Goal: Task Accomplishment & Management: Manage account settings

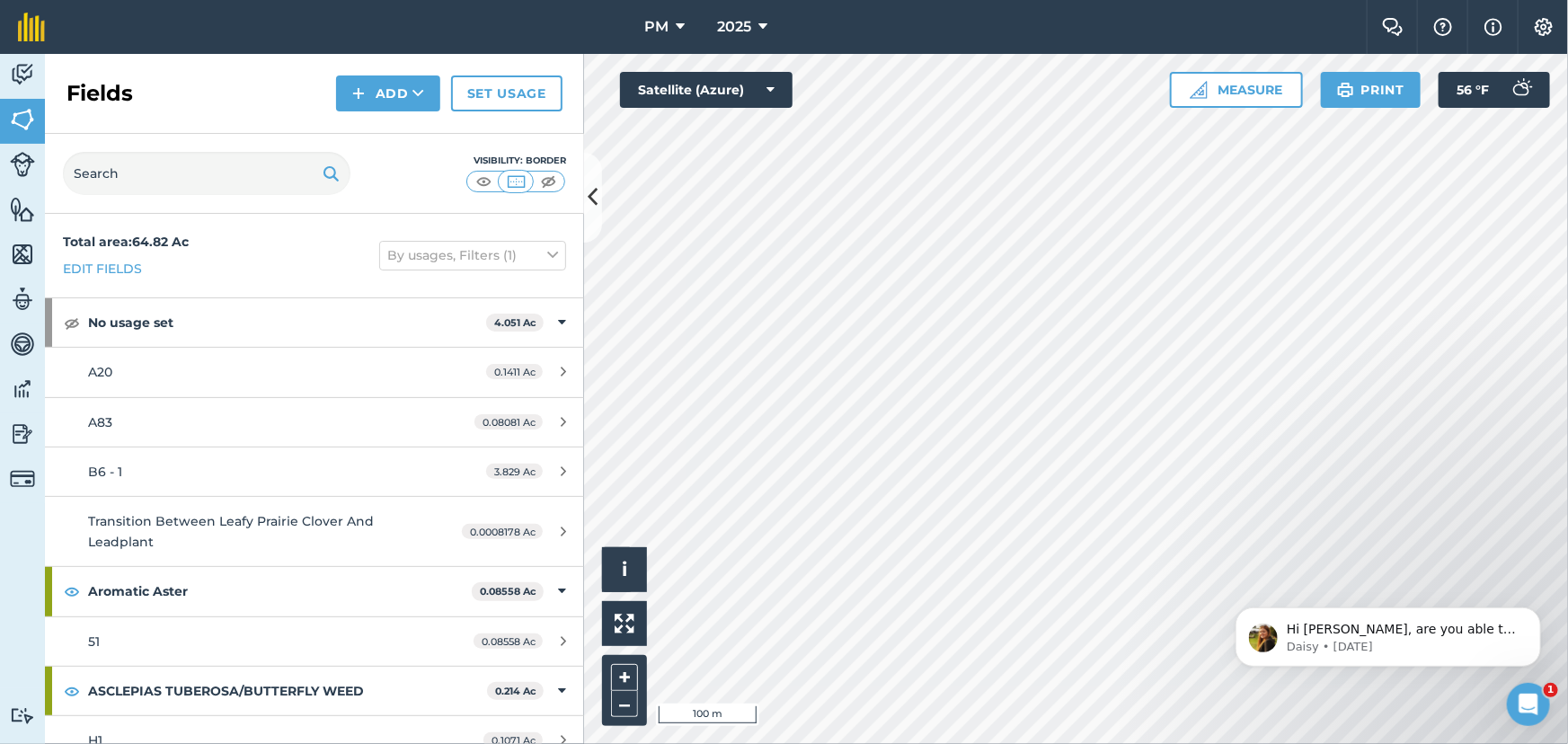
scroll to position [7302, 0]
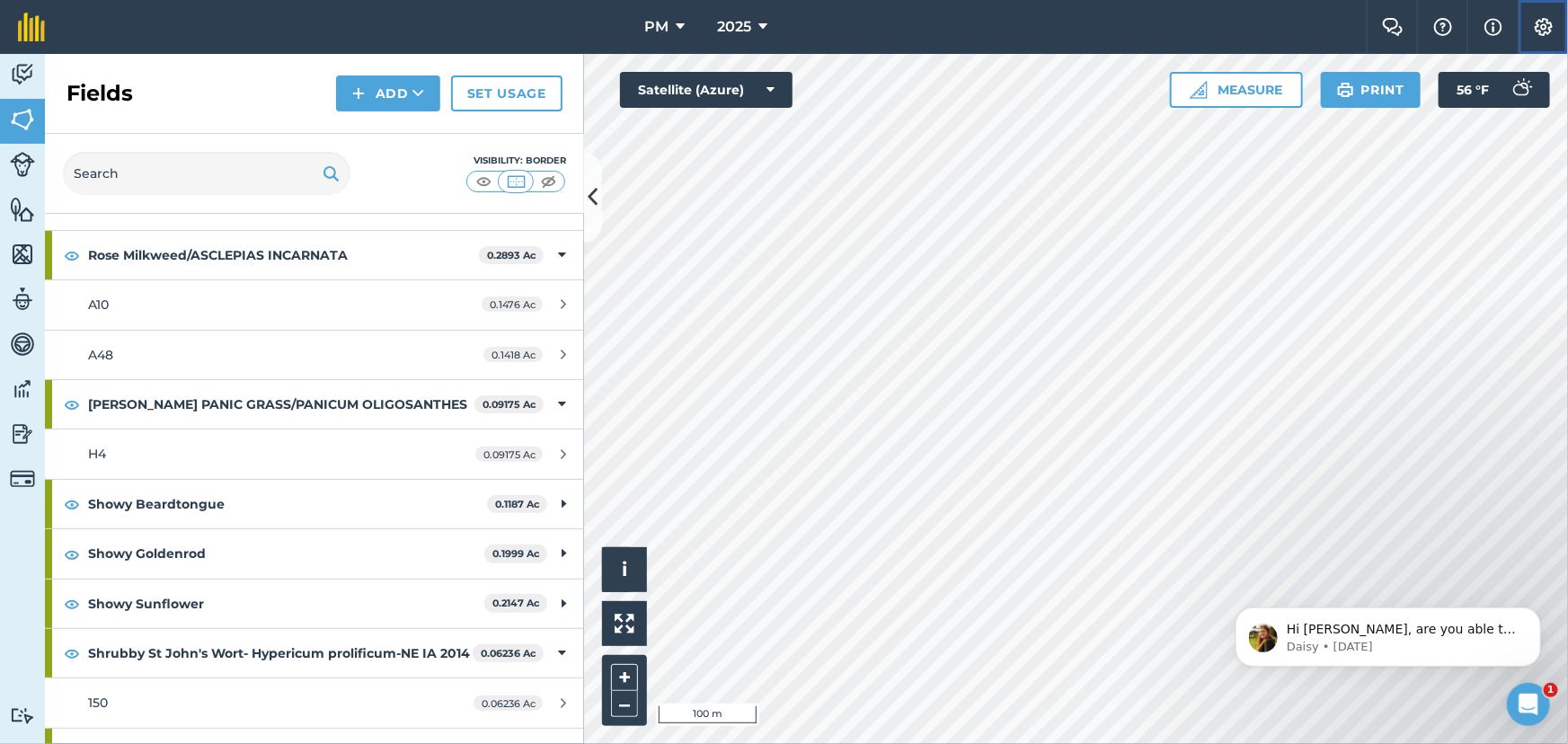
click at [1543, 27] on img at bounding box center [1544, 27] width 21 height 18
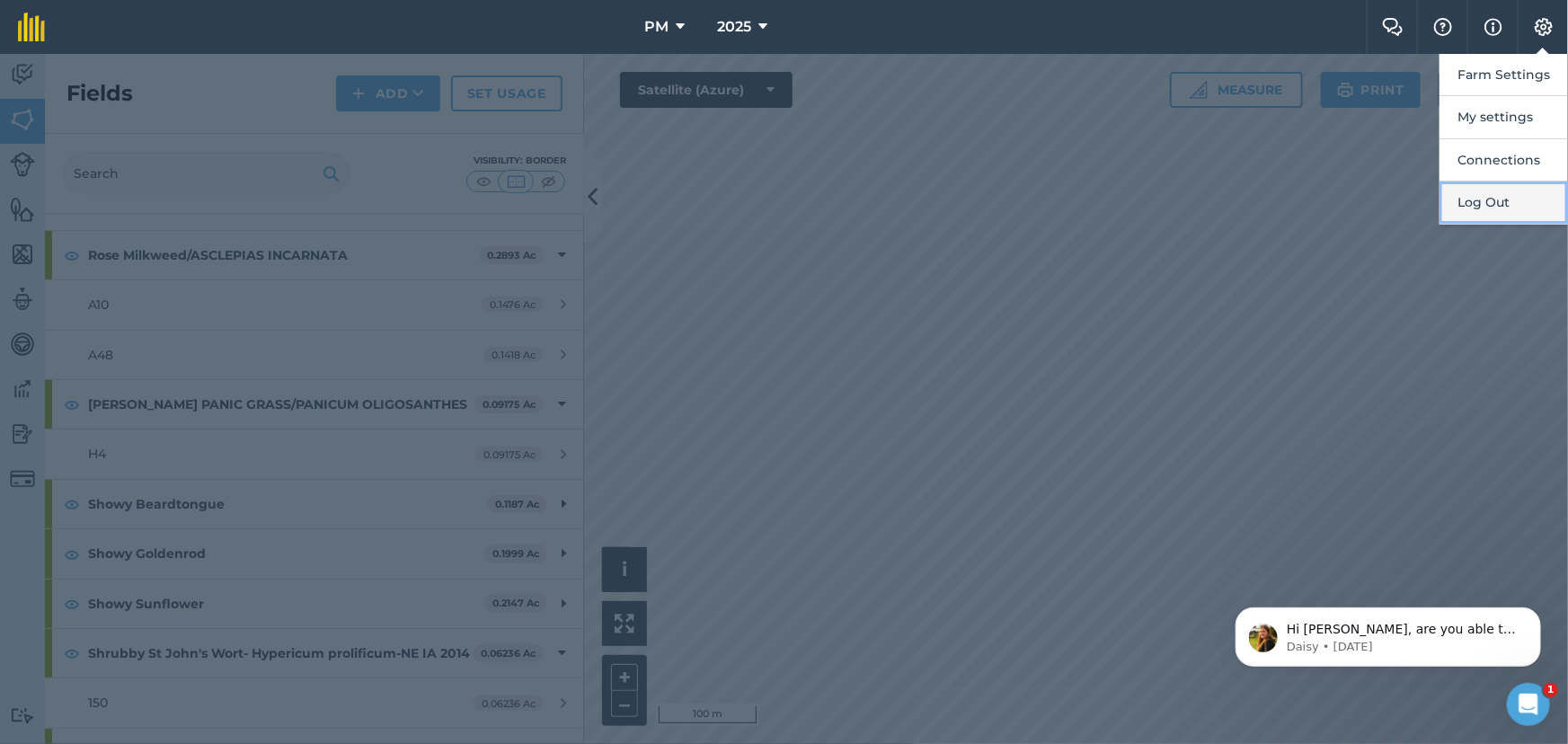
click at [1498, 207] on button "Log Out" at bounding box center [1504, 203] width 128 height 43
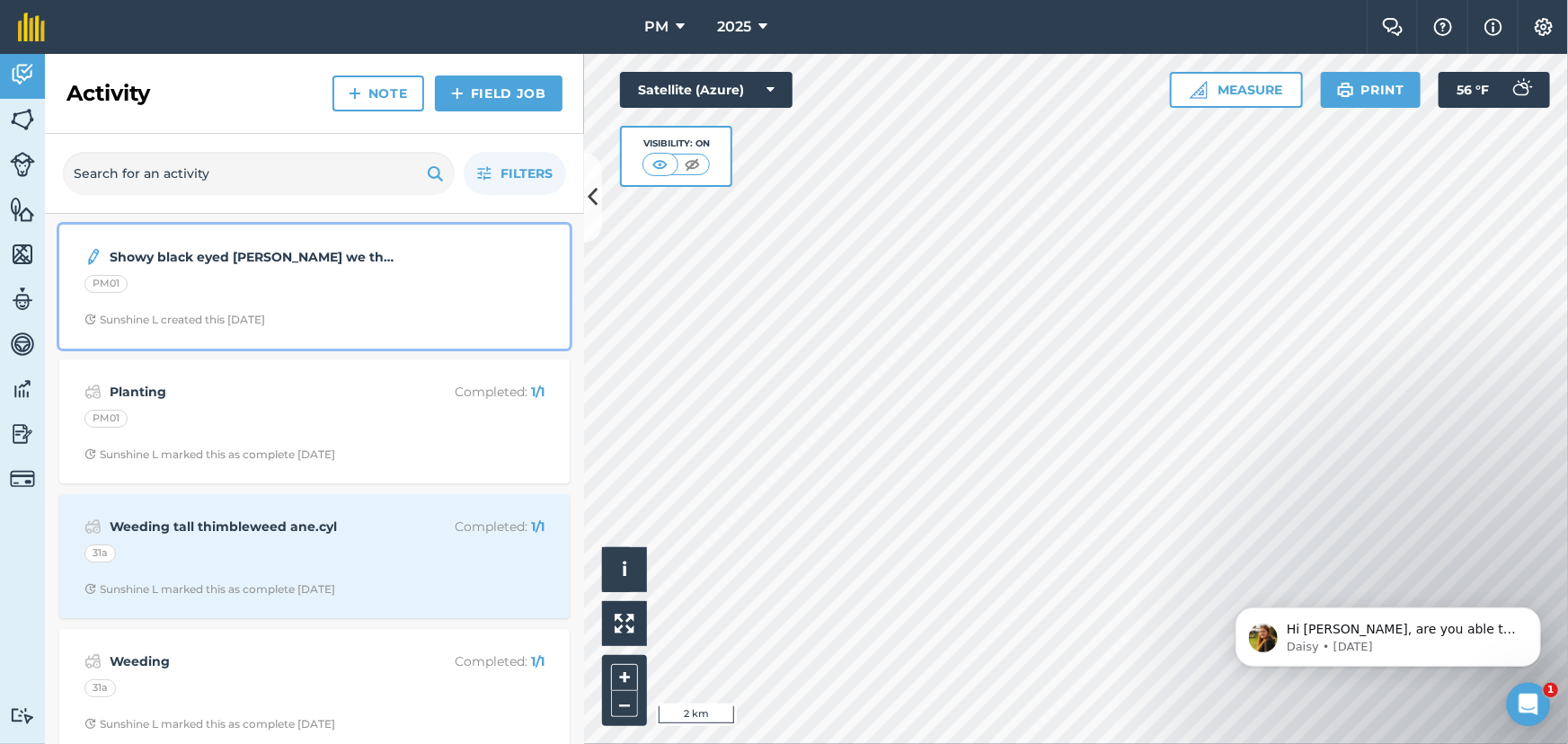
click at [241, 287] on div "PM01" at bounding box center [314, 286] width 460 height 23
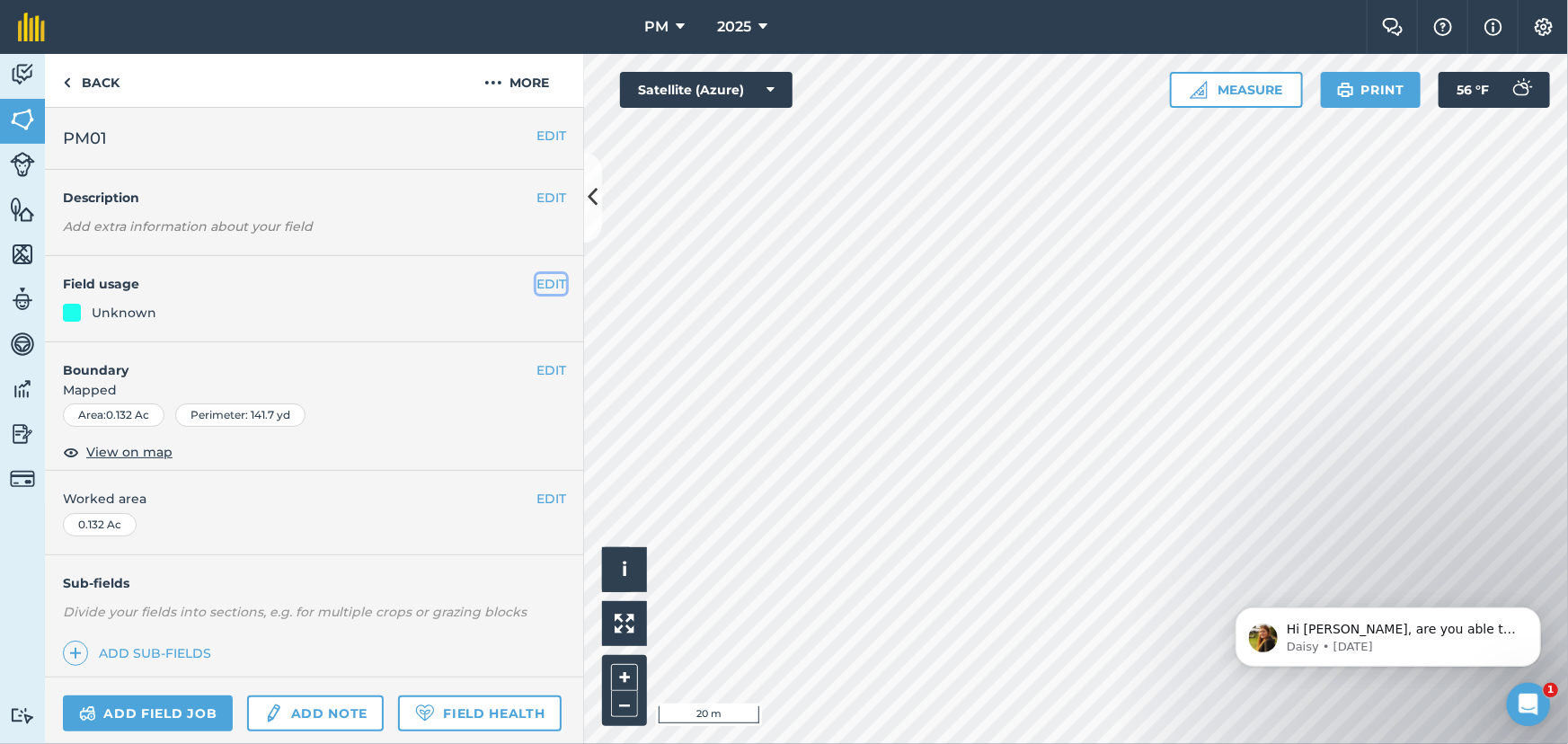
click at [539, 281] on button "EDIT" at bounding box center [551, 283] width 30 height 19
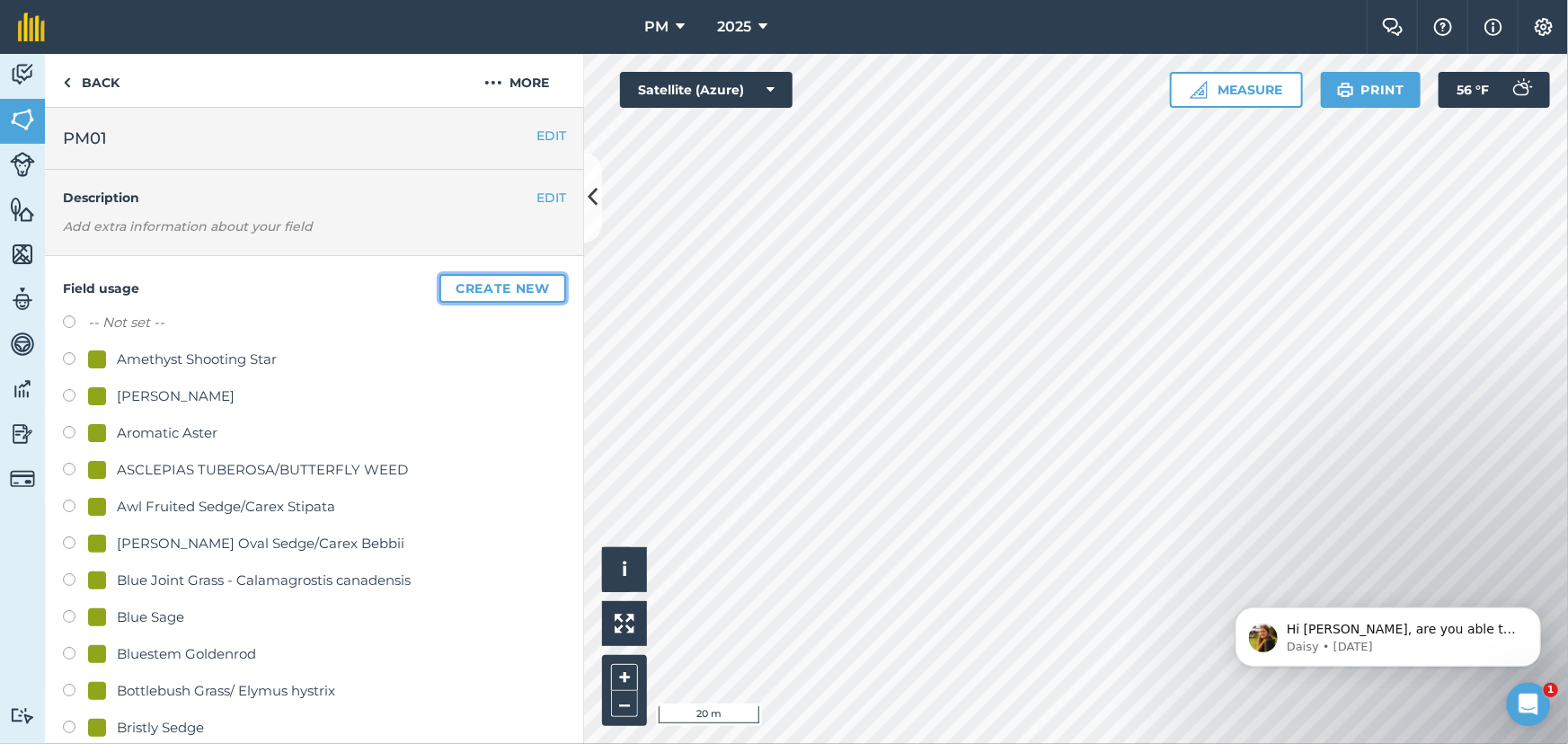
click at [491, 283] on button "Create new" at bounding box center [503, 288] width 127 height 29
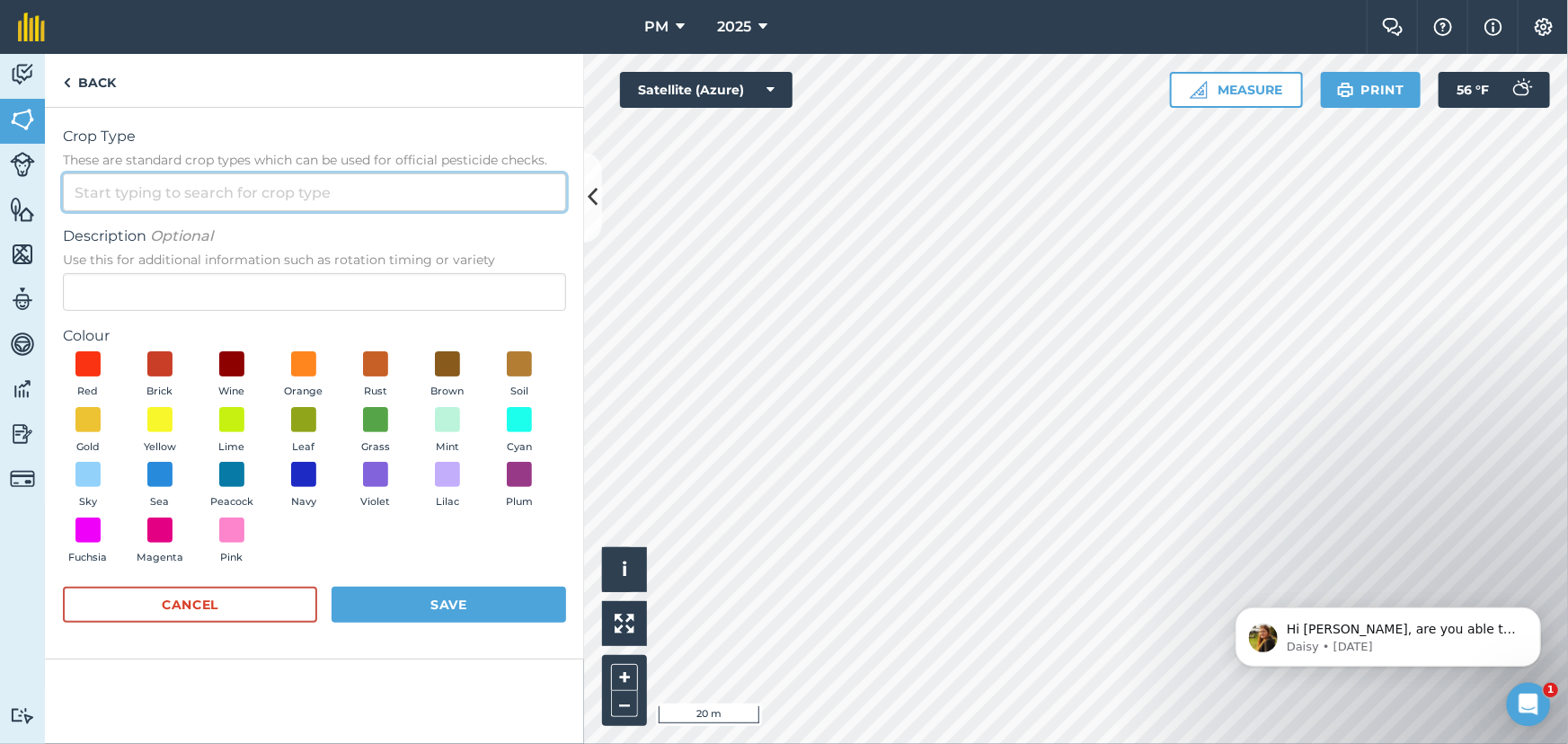
click at [167, 198] on input "Crop Type These are standard crop types which can be used for official pesticid…" at bounding box center [314, 192] width 504 height 38
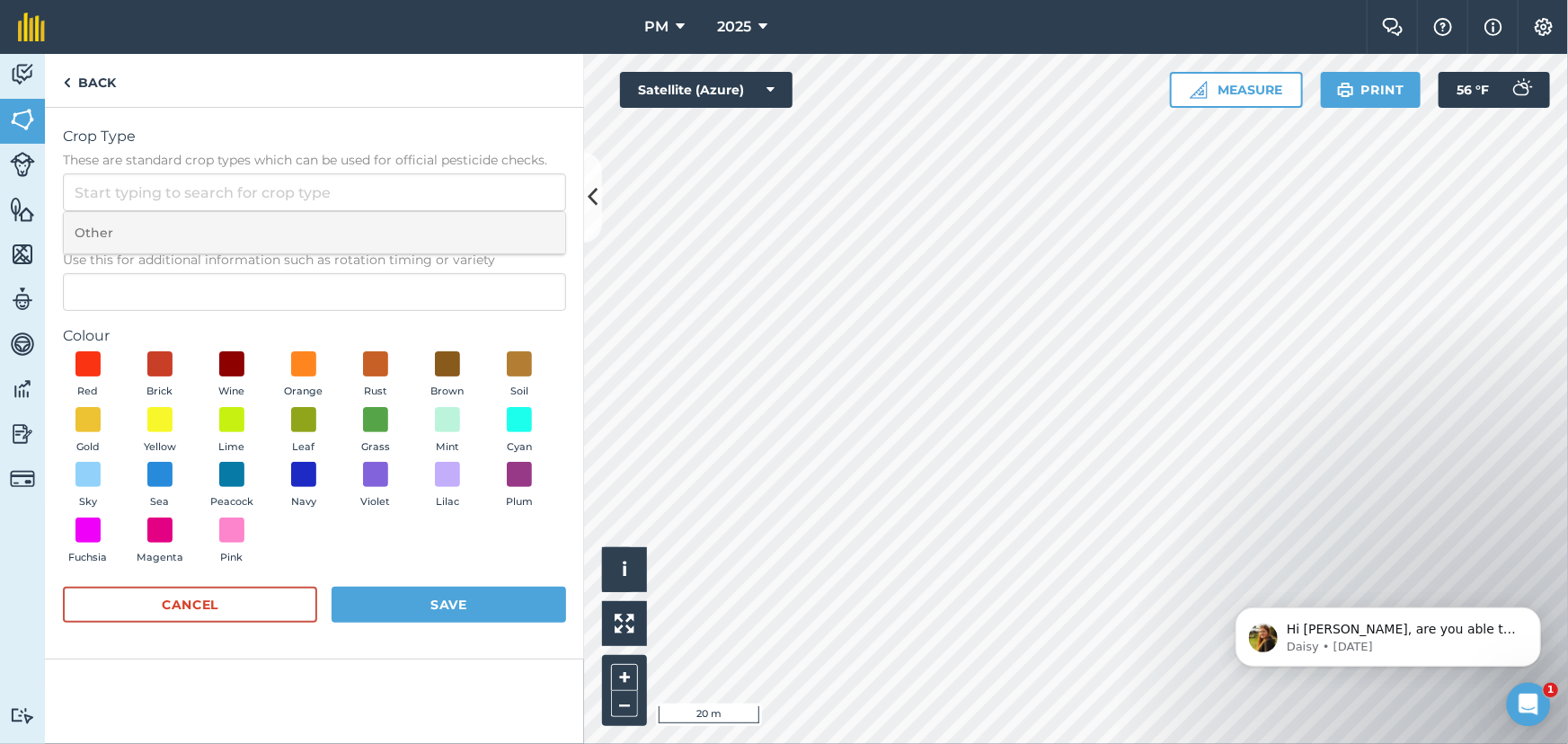
click at [146, 233] on li "Other" at bounding box center [314, 234] width 502 height 43
type input "Other"
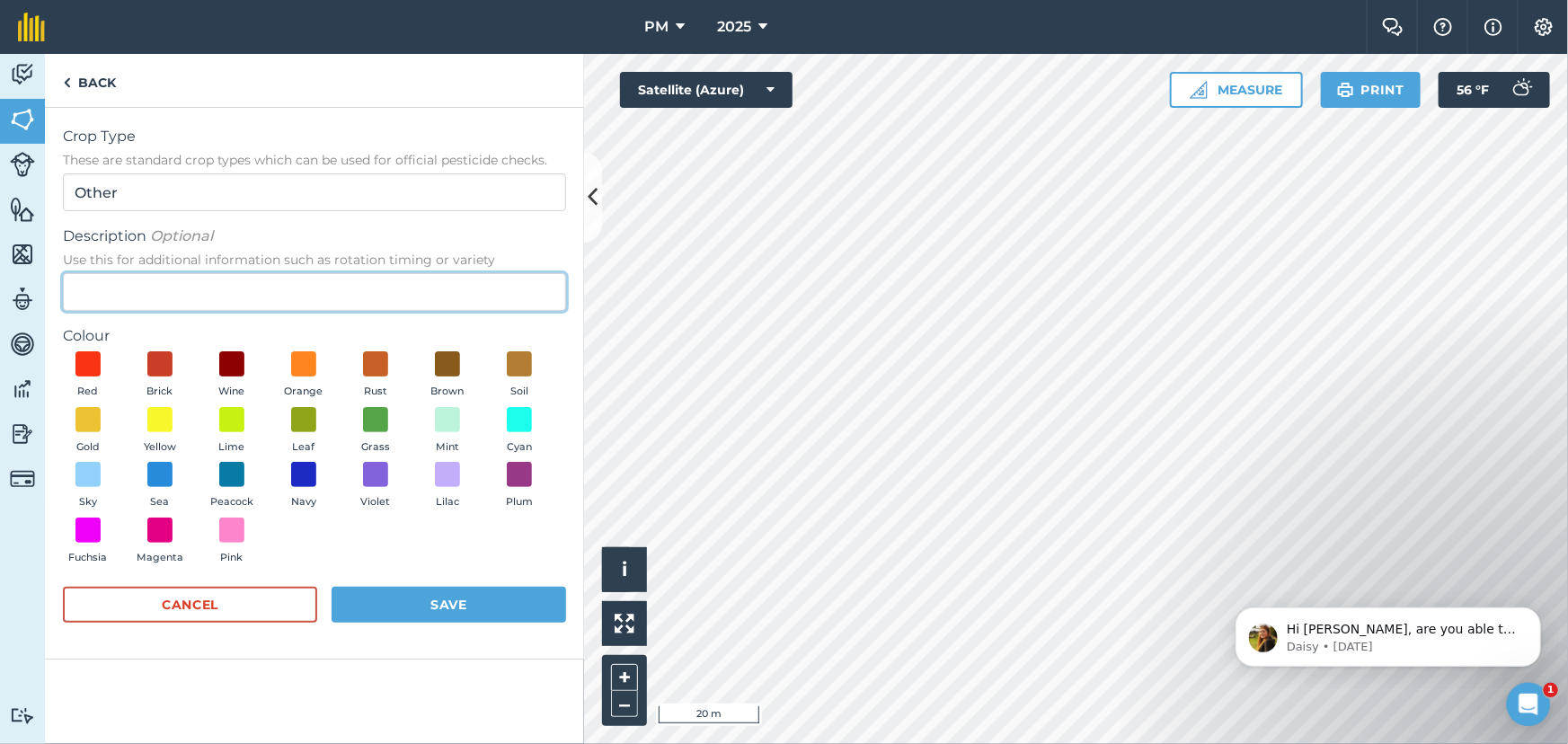
click at [152, 285] on input "Description Optional Use this for additional information such as rotation timin…" at bounding box center [314, 292] width 504 height 38
type input "Showy Black Eyed [PERSON_NAME]"
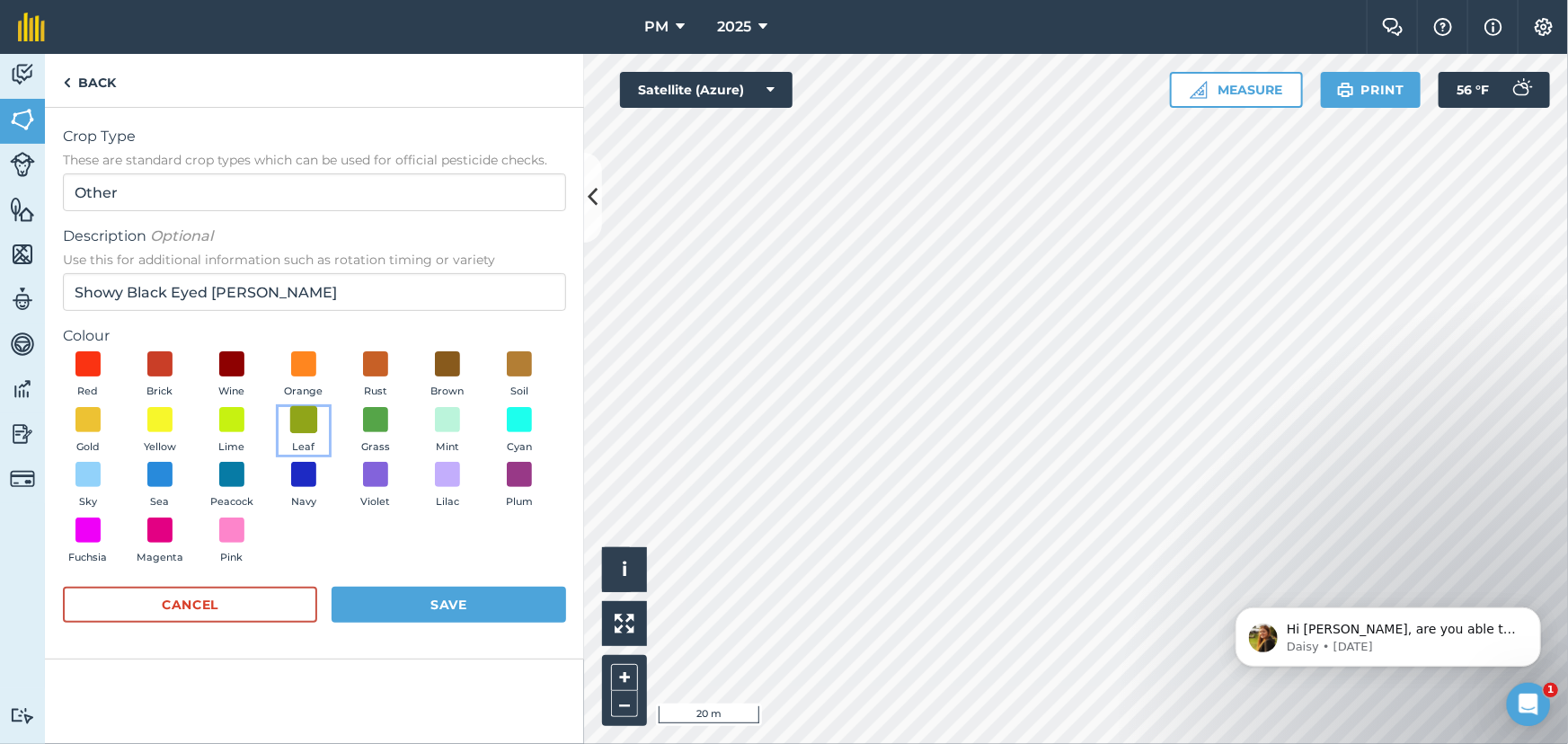
click at [306, 424] on span at bounding box center [304, 419] width 28 height 28
click at [423, 604] on button "Save" at bounding box center [449, 604] width 235 height 36
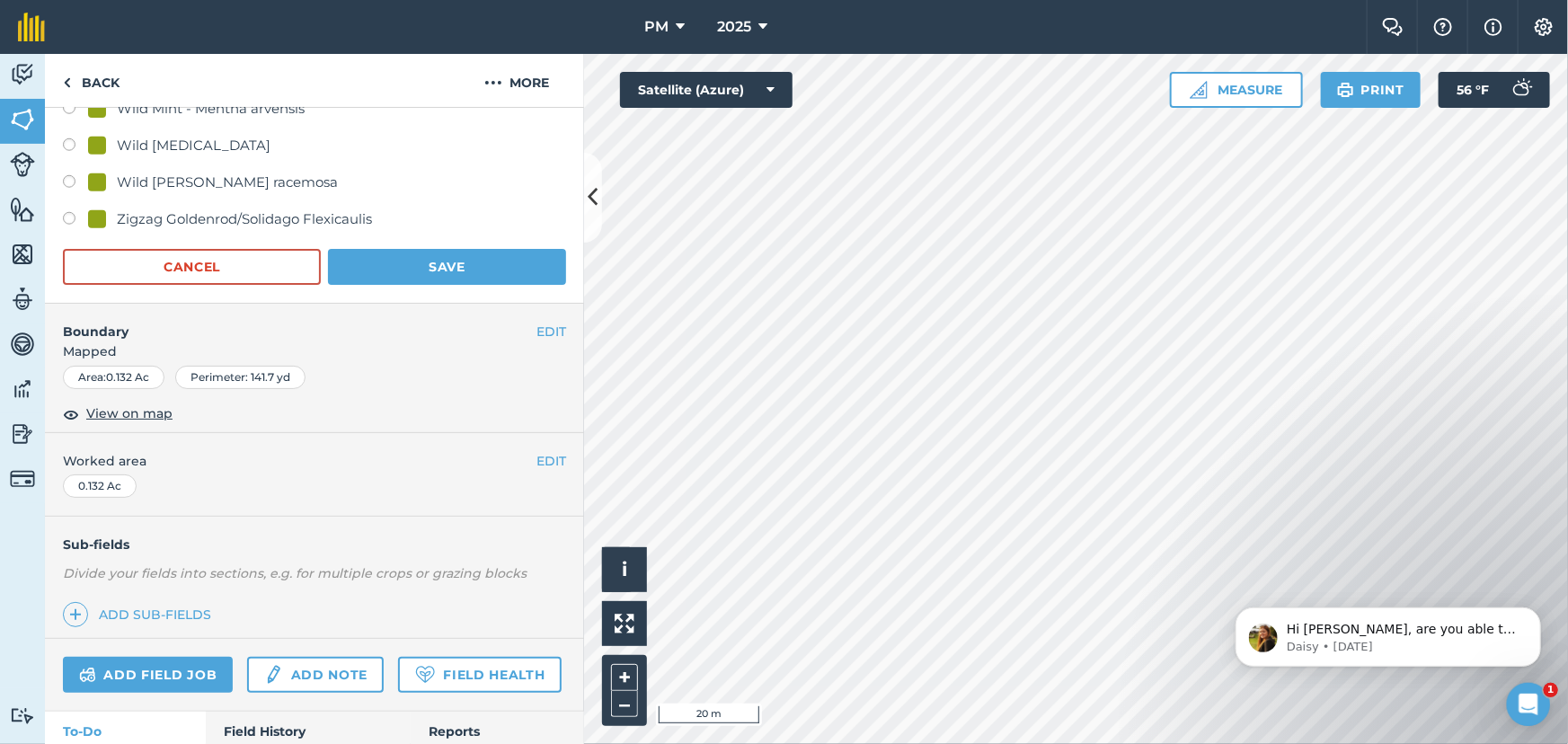
scroll to position [4448, 0]
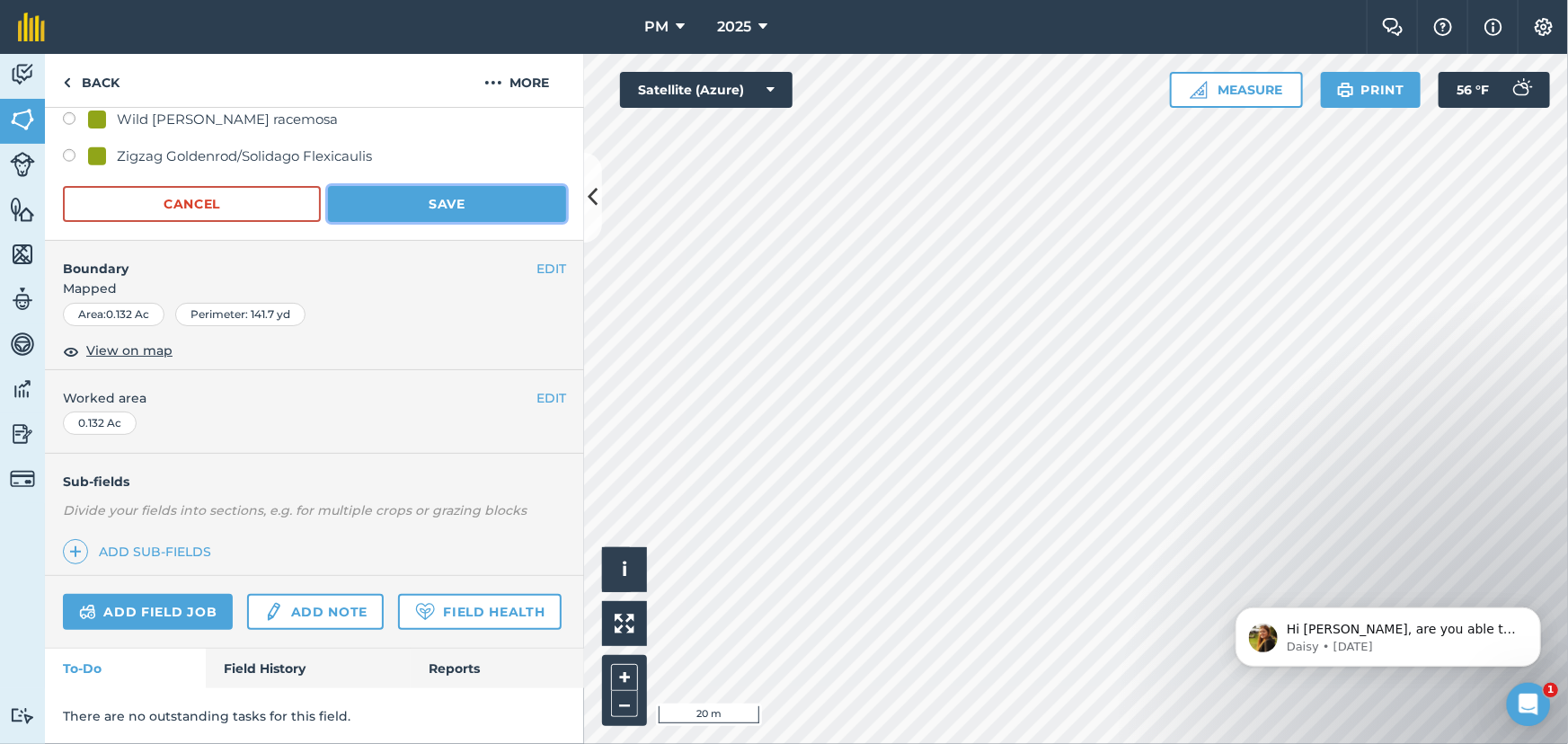
click at [418, 186] on button "Save" at bounding box center [446, 204] width 238 height 36
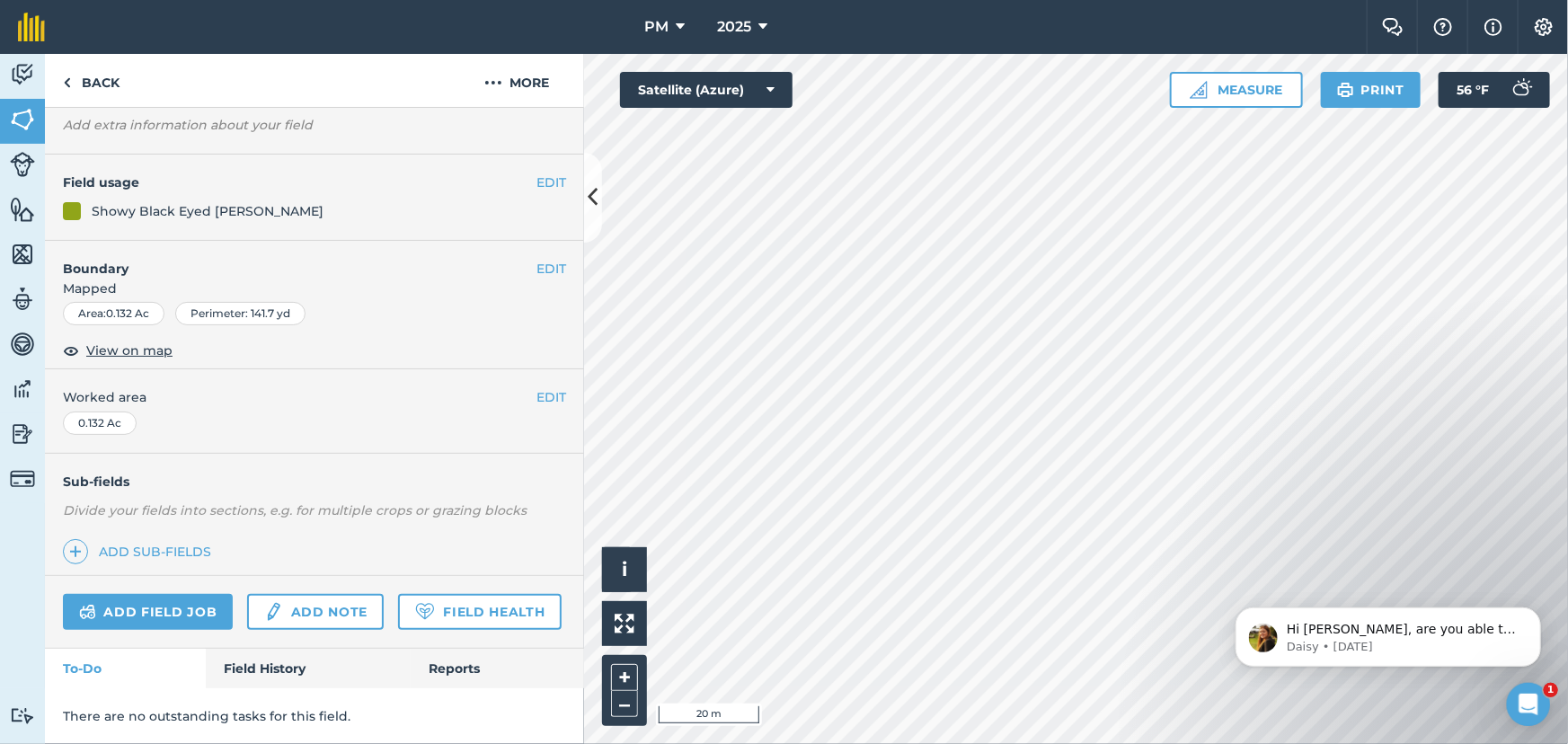
scroll to position [202, 0]
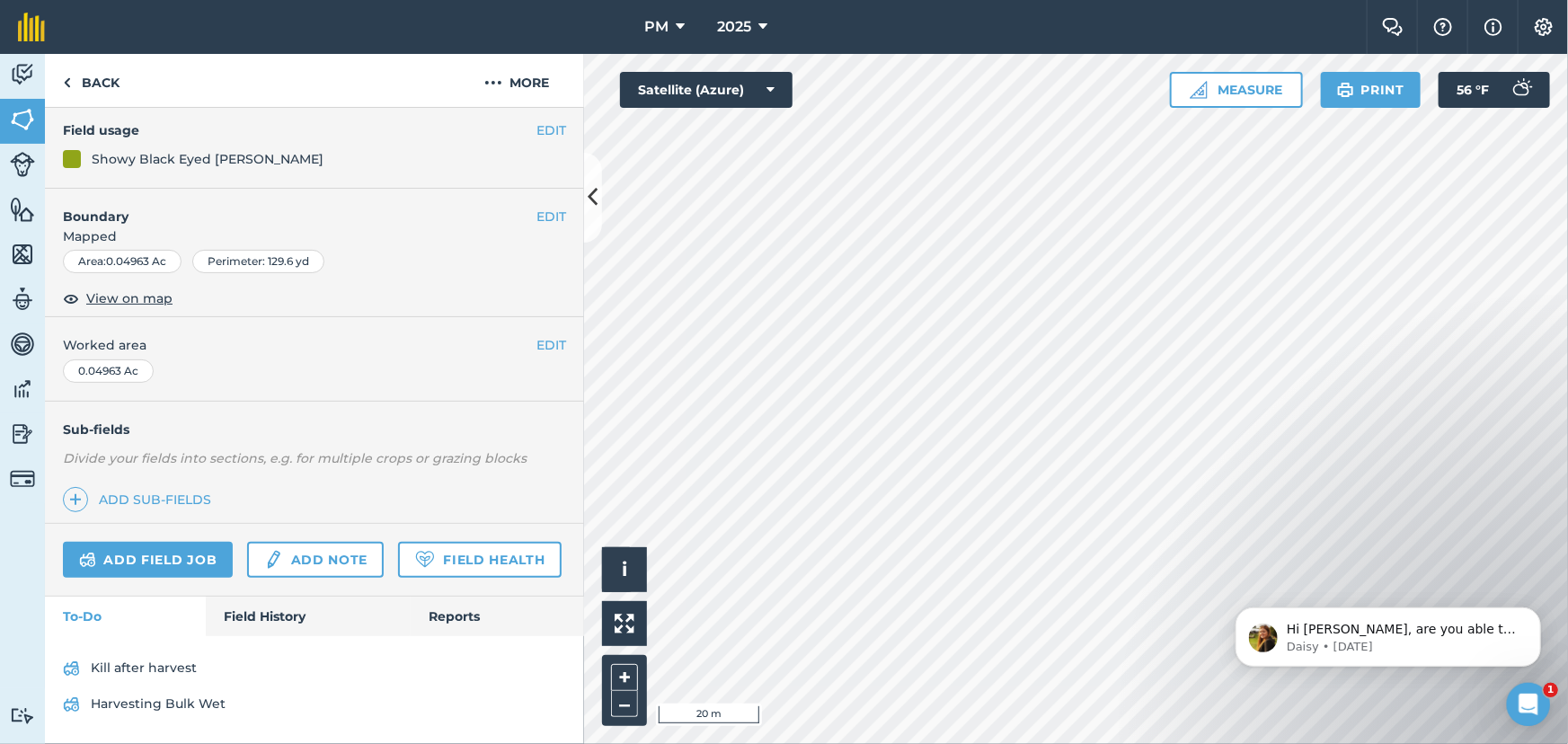
scroll to position [166, 0]
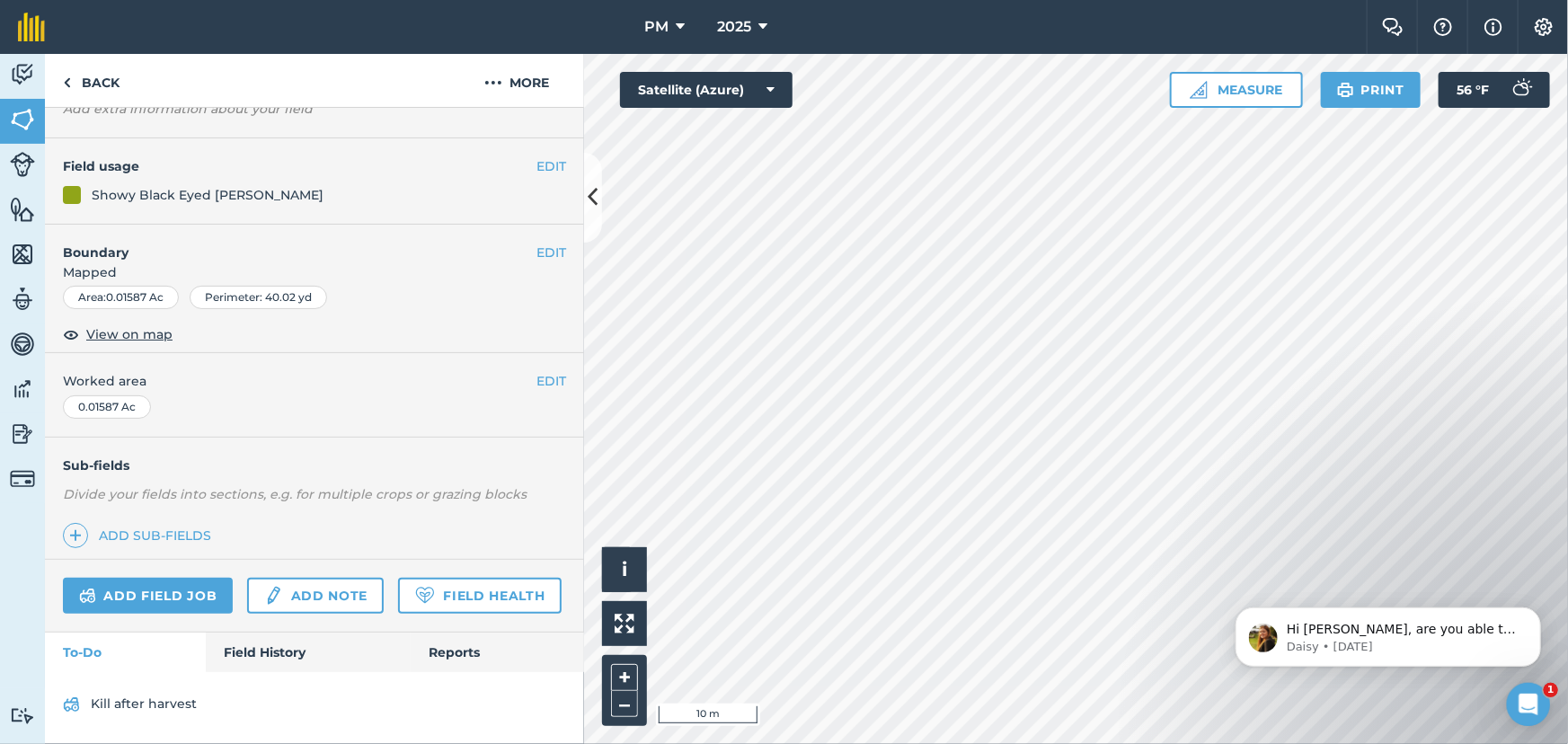
scroll to position [150, 0]
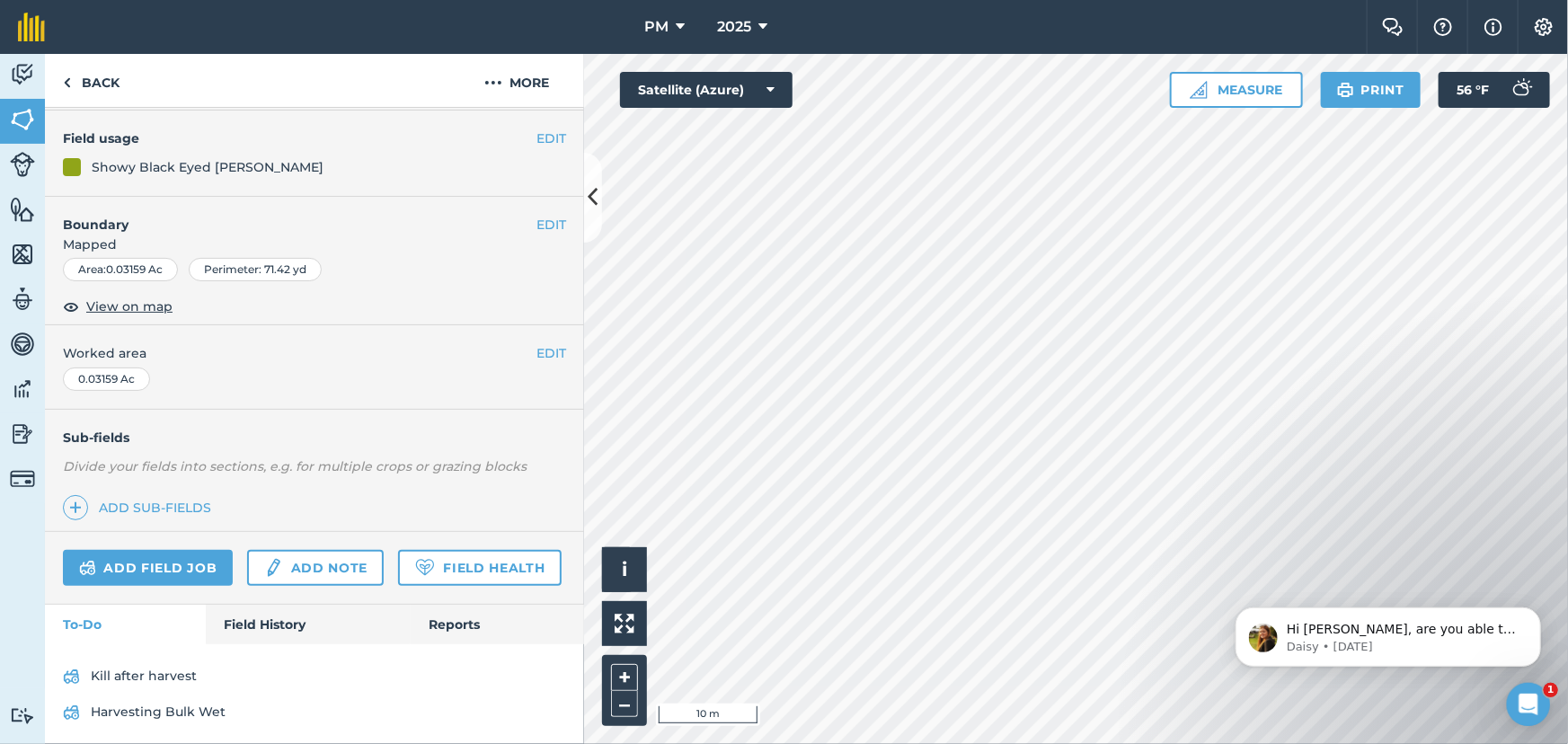
scroll to position [120, 0]
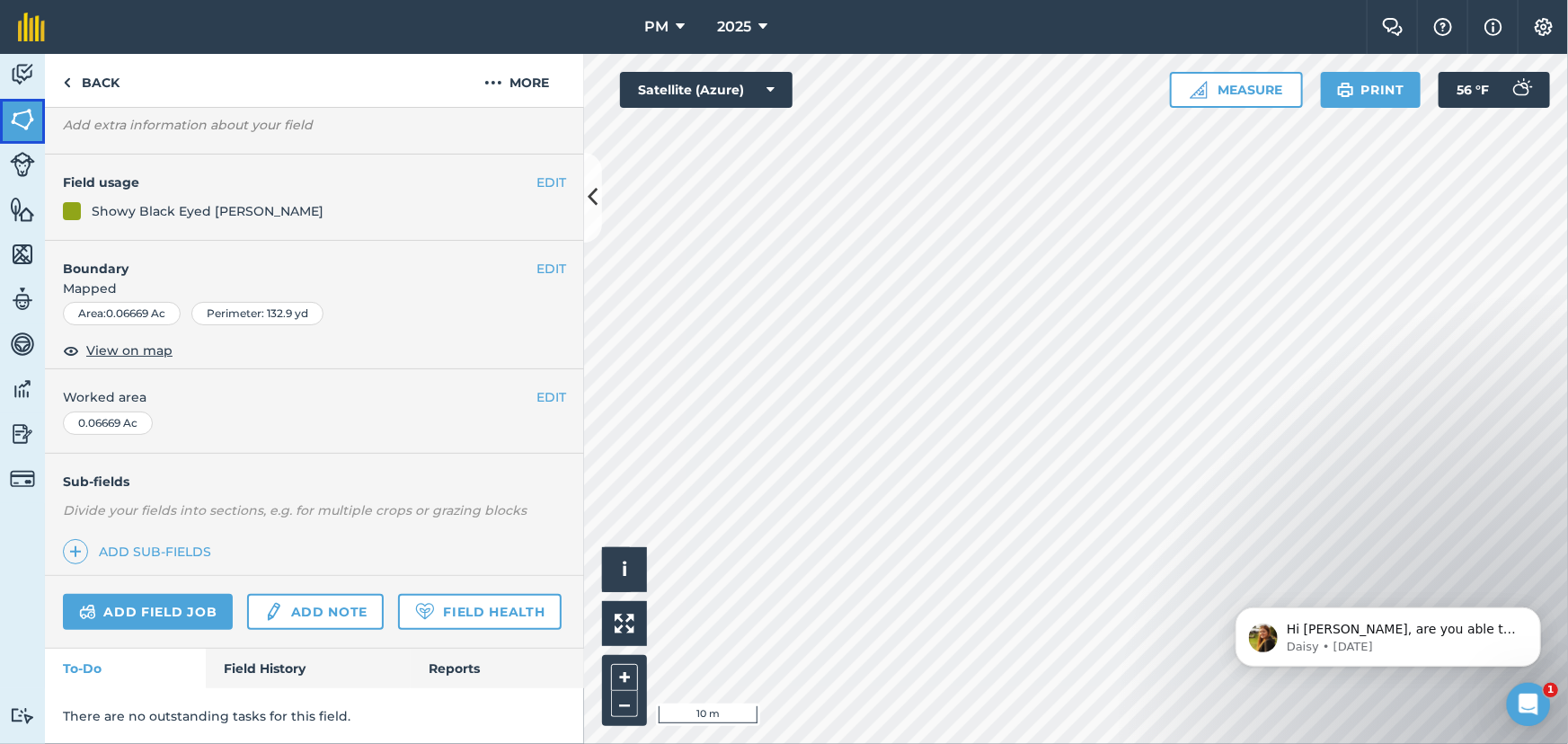
click at [29, 107] on img at bounding box center [22, 119] width 25 height 27
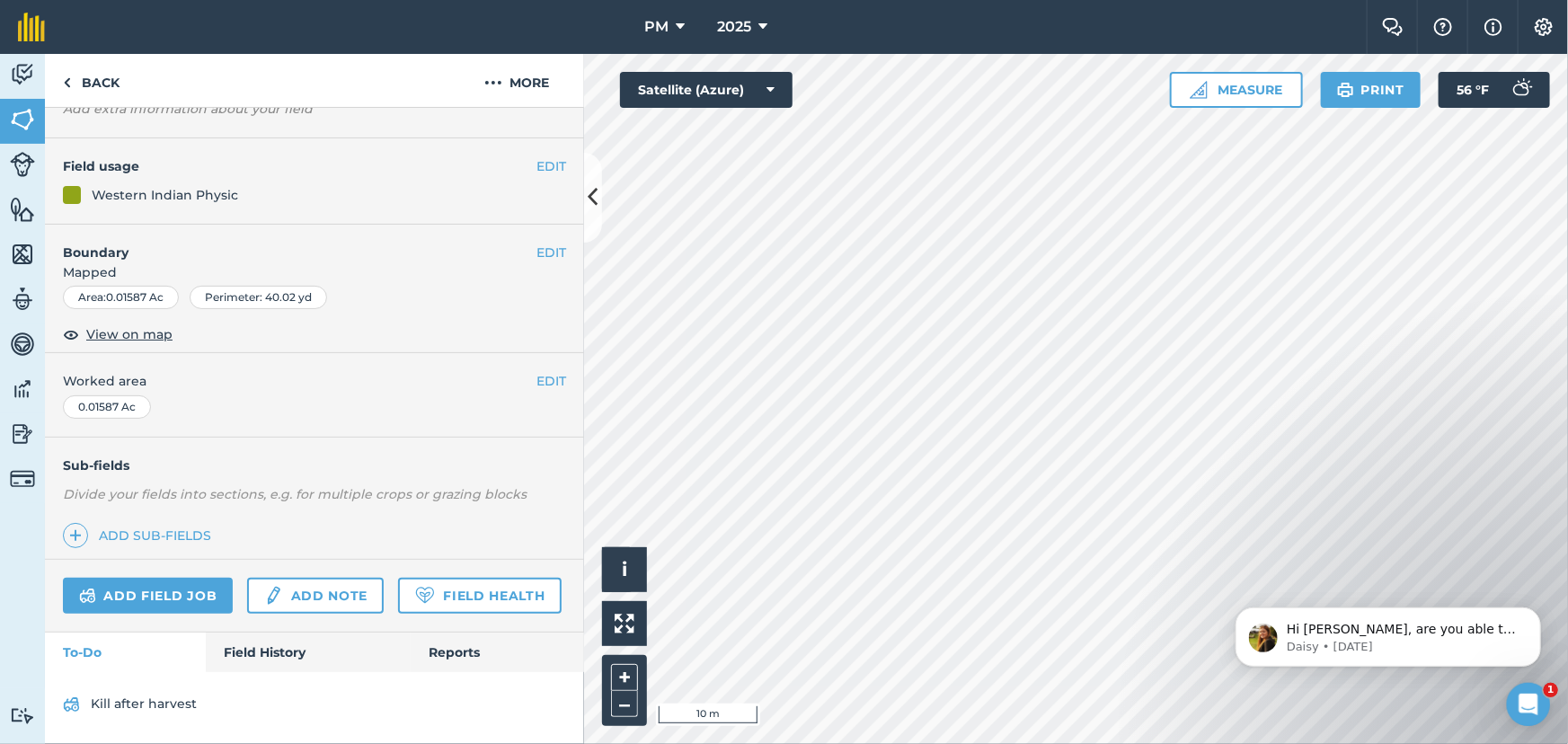
scroll to position [166, 0]
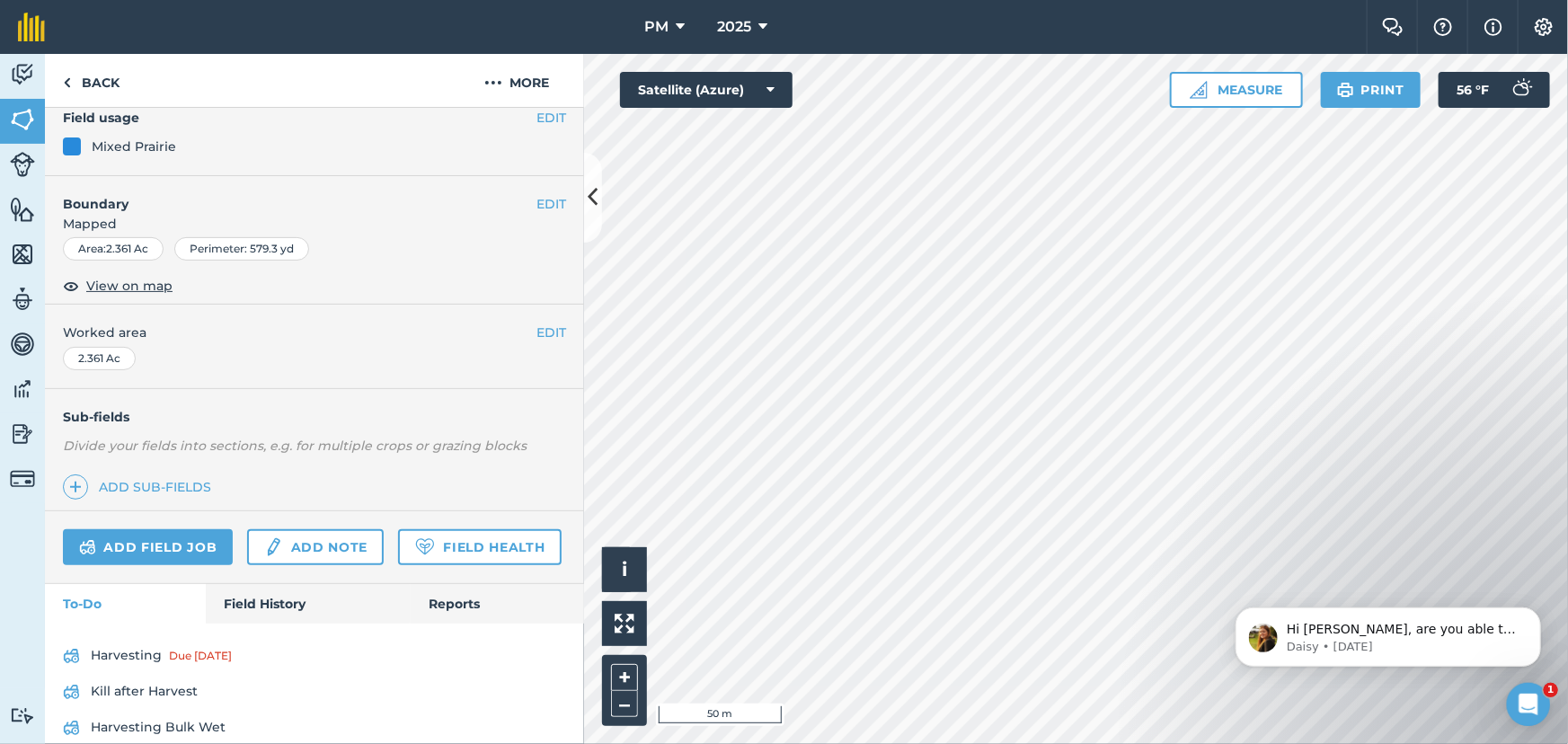
click at [679, 743] on html "PM 2025 Farm Chat Help Info Settings PM - 2025 Reproduced with the permission o…" at bounding box center [784, 372] width 1568 height 744
click at [1232, 97] on div "Hello i © 2025 TomTom, Microsoft 50 m + – Satellite (Azure) Measure Print 56 ° F" at bounding box center [1076, 399] width 984 height 690
